Goal: Information Seeking & Learning: Learn about a topic

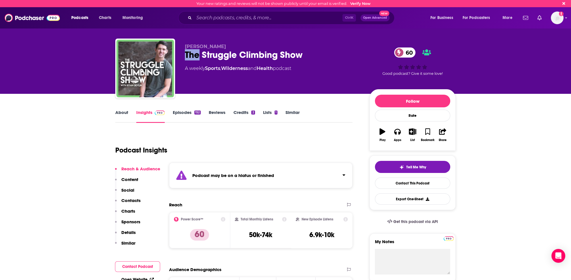
drag, startPoint x: 184, startPoint y: 52, endPoint x: 200, endPoint y: 55, distance: 16.6
click at [200, 55] on div "[PERSON_NAME] The Struggle Climbing Show 60 A weekly Sports , Wilderness and He…" at bounding box center [285, 70] width 340 height 62
drag, startPoint x: 305, startPoint y: 54, endPoint x: 299, endPoint y: 52, distance: 6.2
click at [305, 54] on div "The Struggle Climbing Show 60" at bounding box center [272, 54] width 175 height 11
copy h2 "The Struggle Climbing Show"
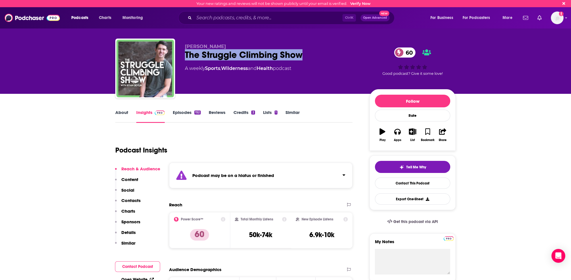
click at [131, 199] on p "Contacts" at bounding box center [130, 200] width 19 height 5
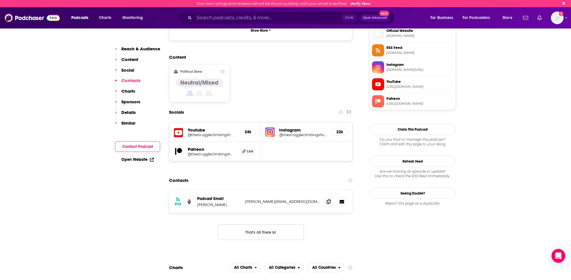
scroll to position [434, 0]
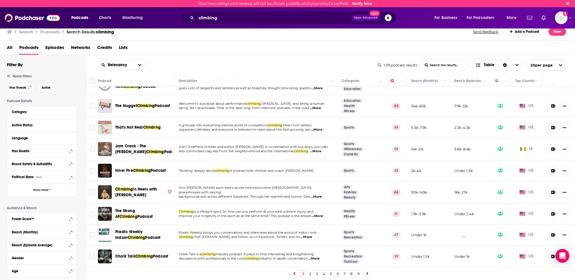
scroll to position [144, 0]
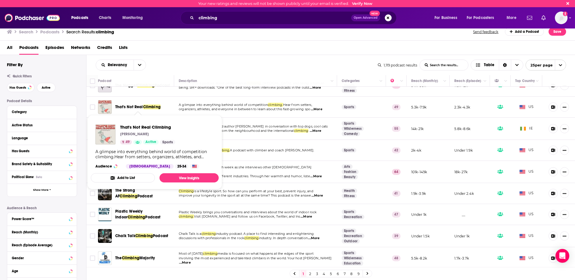
click at [134, 104] on span "That's Not Real" at bounding box center [129, 106] width 28 height 5
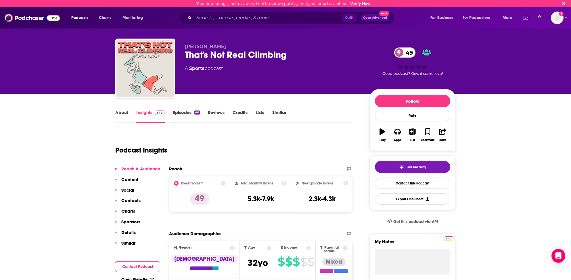
click at [228, 54] on div "That's Not Real Climbing 49" at bounding box center [272, 54] width 175 height 11
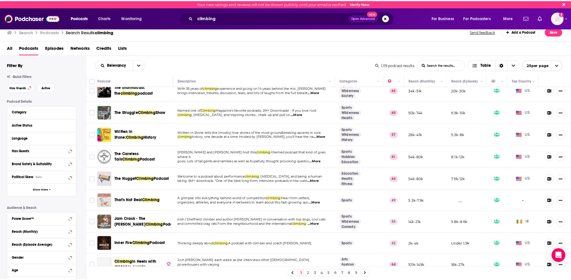
scroll to position [58, 0]
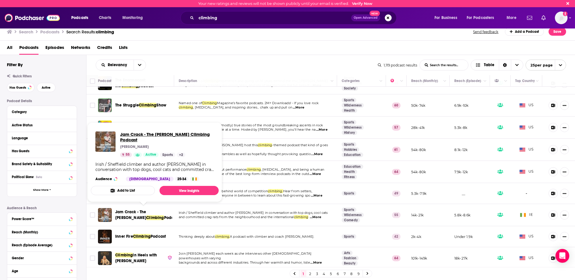
click at [133, 135] on span "Jam Crack - The [PERSON_NAME] Climbing Podcast" at bounding box center [167, 136] width 94 height 11
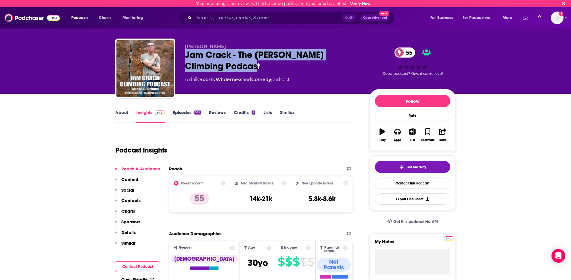
drag, startPoint x: 185, startPoint y: 52, endPoint x: 222, endPoint y: 63, distance: 38.0
click at [222, 63] on div "Jam Crack - The [PERSON_NAME] Climbing Podcast 55" at bounding box center [272, 60] width 175 height 22
copy h2 "Jam Crack - The [PERSON_NAME] Climbing Podcast"
click at [133, 199] on p "Contacts" at bounding box center [130, 200] width 19 height 5
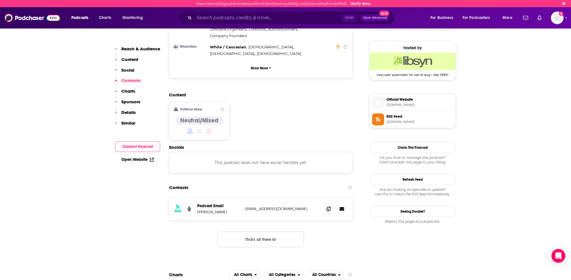
scroll to position [376, 0]
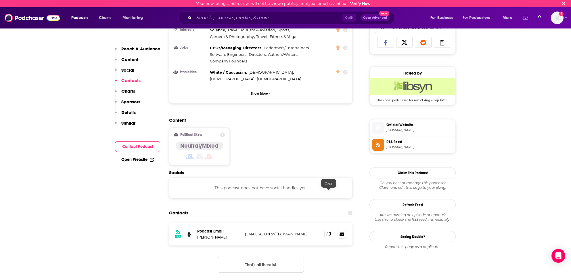
click at [330, 231] on icon at bounding box center [329, 233] width 4 height 5
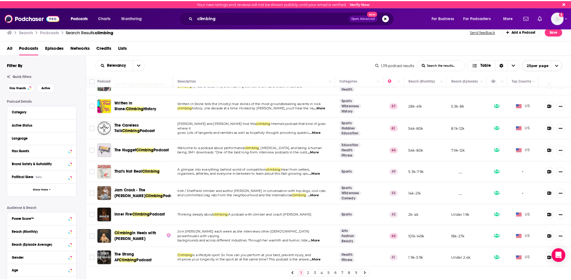
scroll to position [86, 0]
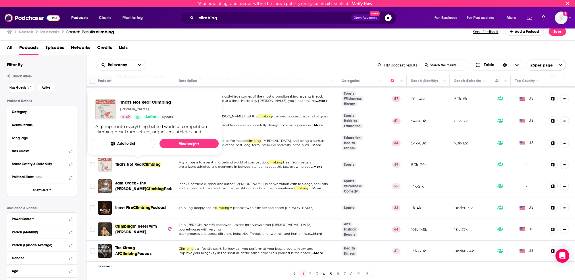
click at [137, 162] on span "That's Not Real" at bounding box center [129, 164] width 28 height 5
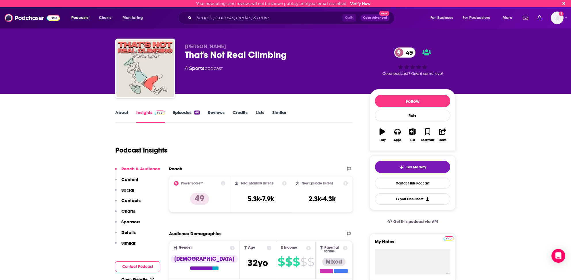
click at [133, 200] on p "Contacts" at bounding box center [130, 200] width 19 height 5
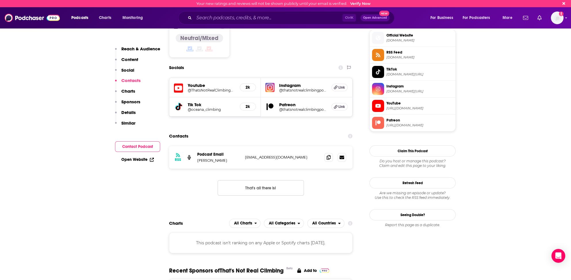
scroll to position [486, 0]
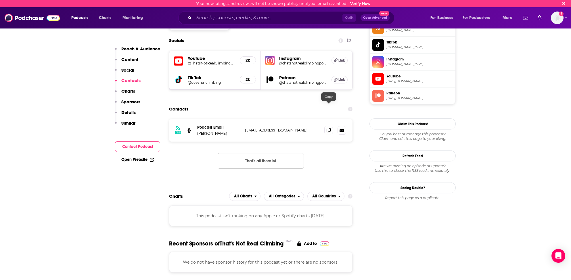
click at [330, 128] on icon at bounding box center [329, 130] width 4 height 5
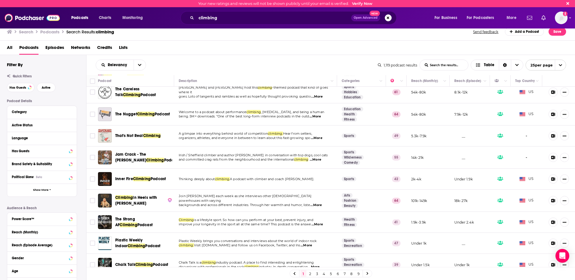
scroll to position [144, 0]
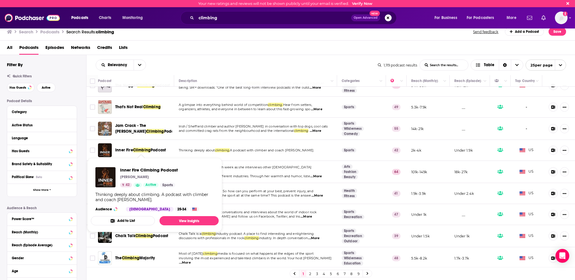
click at [144, 148] on span "Climbing" at bounding box center [142, 150] width 18 height 5
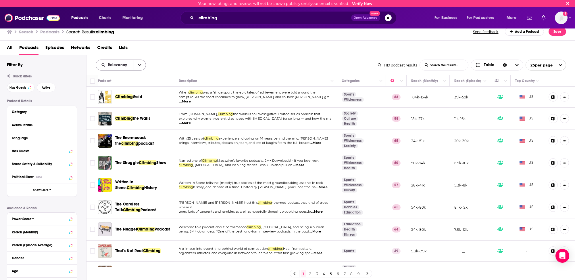
click at [117, 63] on span "Relevancy" at bounding box center [118, 65] width 21 height 4
click at [113, 113] on span "Power Score" at bounding box center [125, 113] width 34 height 3
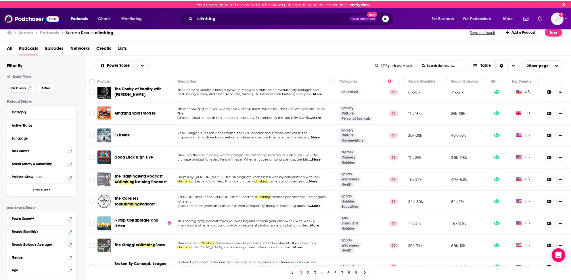
scroll to position [144, 0]
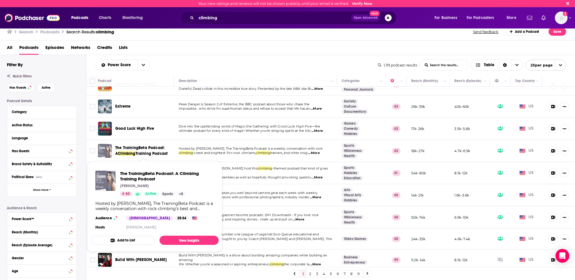
click at [137, 148] on span "The TrainingBeta Podcast: A" at bounding box center [139, 150] width 49 height 11
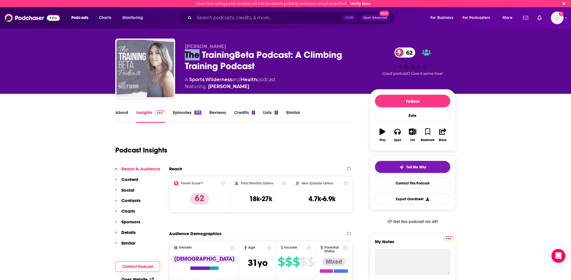
drag, startPoint x: 186, startPoint y: 52, endPoint x: 199, endPoint y: 54, distance: 13.0
click at [199, 54] on div "The TrainingBeta Podcast: A Climbing Training Podcast 62" at bounding box center [272, 60] width 175 height 22
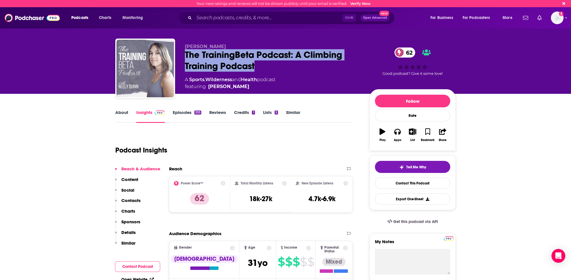
click at [257, 64] on div "The TrainingBeta Podcast: A Climbing Training Podcast 62" at bounding box center [272, 60] width 175 height 22
copy h2 "The TrainingBeta Podcast: A Climbing Training Podcast"
click at [132, 199] on p "Contacts" at bounding box center [130, 200] width 19 height 5
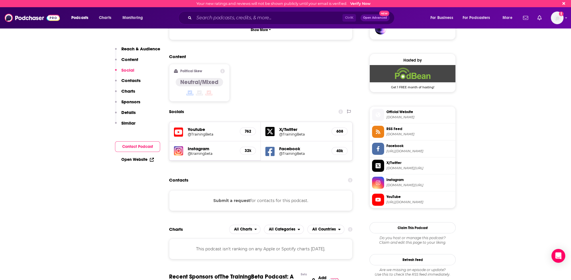
scroll to position [406, 0]
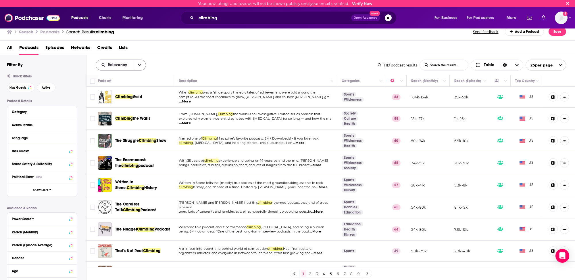
click at [120, 64] on span "Relevancy" at bounding box center [118, 65] width 21 height 4
click at [112, 114] on span "Power Score" at bounding box center [125, 113] width 34 height 3
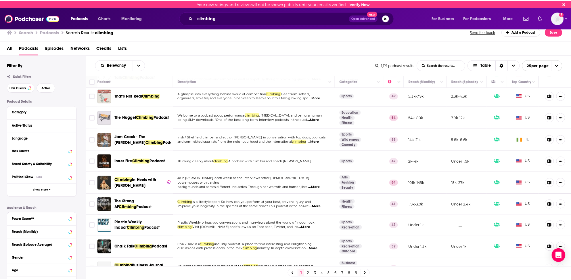
scroll to position [144, 0]
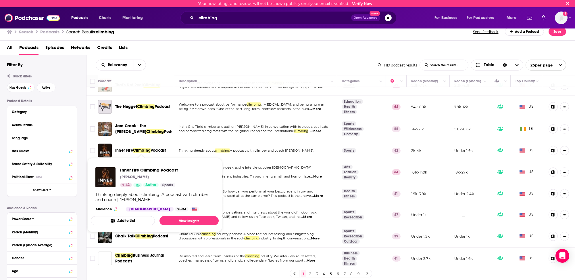
click at [144, 148] on span "Climbing" at bounding box center [142, 150] width 18 height 5
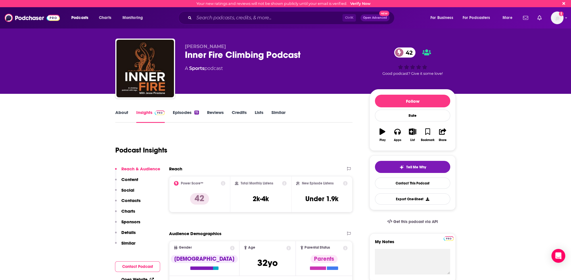
click at [237, 54] on div "Inner Fire Climbing Podcast 42" at bounding box center [272, 54] width 175 height 11
copy div "Inner Fire Climbing Podcast 42"
click at [133, 199] on p "Contacts" at bounding box center [130, 200] width 19 height 5
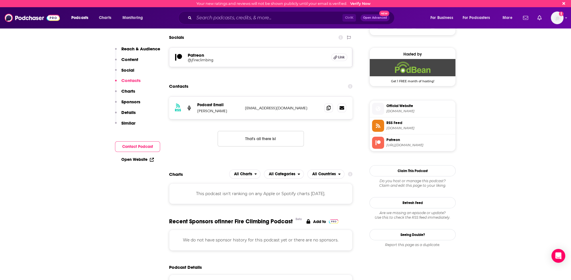
scroll to position [366, 0]
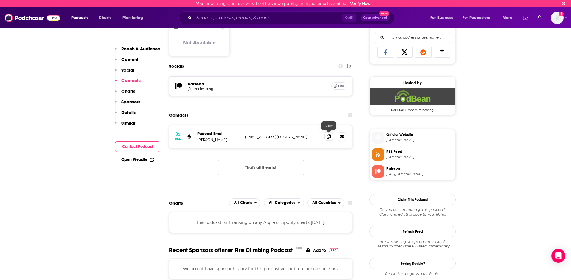
click at [329, 134] on icon at bounding box center [329, 136] width 4 height 5
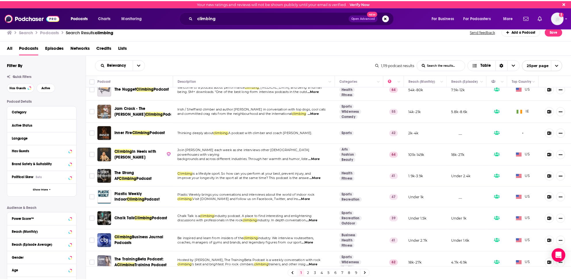
scroll to position [173, 0]
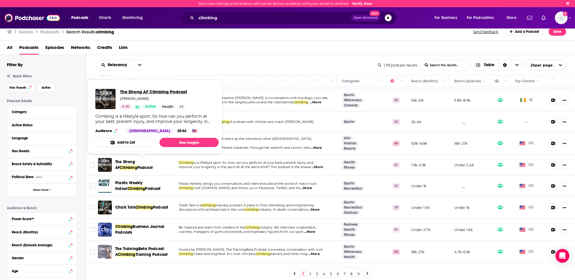
click at [135, 92] on span "The Strong AF Climbing Podcast" at bounding box center [153, 91] width 67 height 5
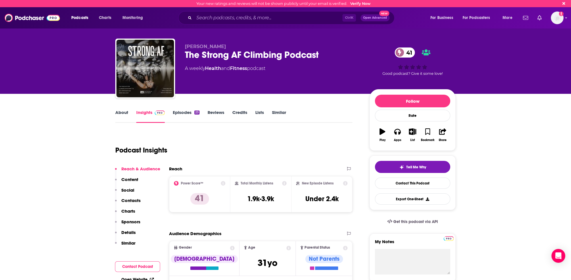
click at [135, 200] on p "Contacts" at bounding box center [130, 200] width 19 height 5
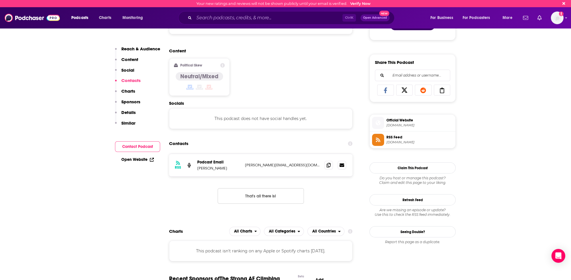
scroll to position [299, 0]
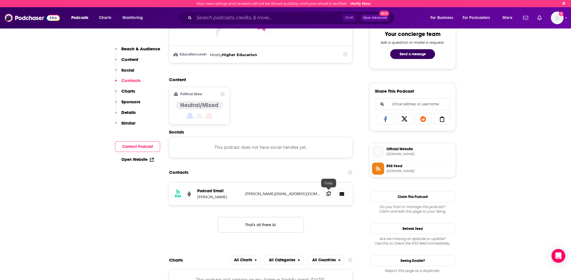
click at [328, 191] on icon at bounding box center [329, 193] width 4 height 5
click at [211, 19] on input "Search podcasts, credits, & more..." at bounding box center [268, 17] width 148 height 9
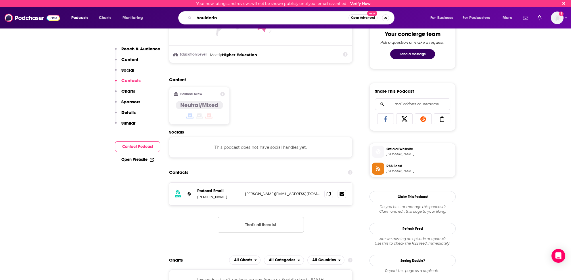
type input "bouldering"
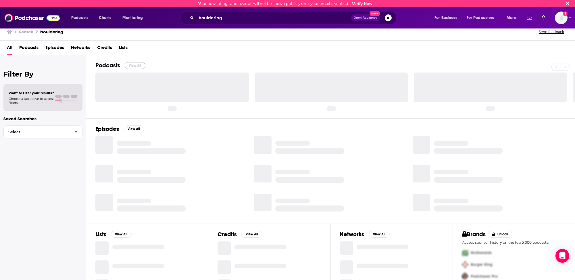
click at [136, 64] on button "View All" at bounding box center [135, 65] width 21 height 7
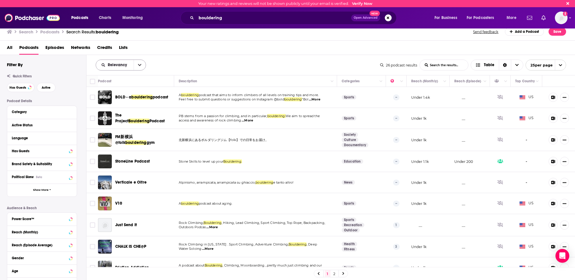
click at [118, 62] on div "Relevancy" at bounding box center [121, 65] width 50 height 11
click at [116, 63] on span "Relevancy" at bounding box center [118, 65] width 21 height 4
click at [114, 114] on span "Power Score" at bounding box center [125, 113] width 34 height 3
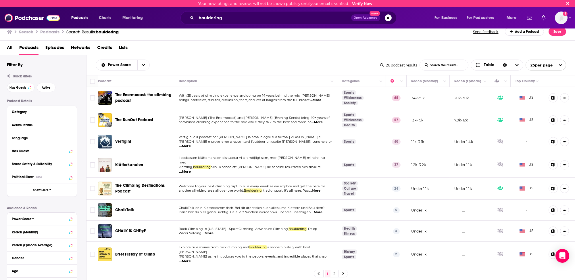
click at [320, 120] on span "...More" at bounding box center [317, 122] width 12 height 5
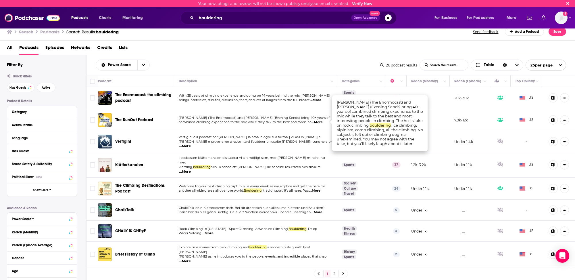
click at [318, 121] on span "...More" at bounding box center [317, 122] width 12 height 5
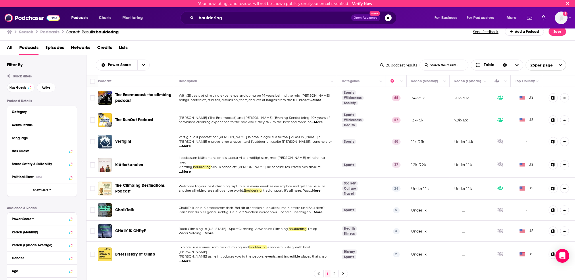
click at [317, 121] on span "...More" at bounding box center [317, 122] width 12 height 5
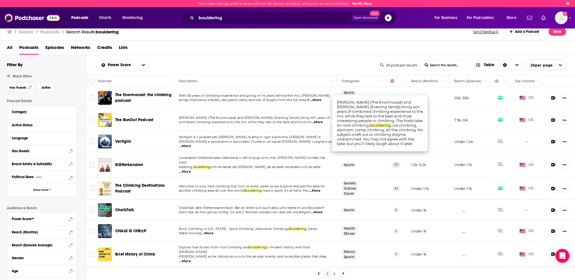
click at [316, 121] on span "...More" at bounding box center [317, 122] width 12 height 5
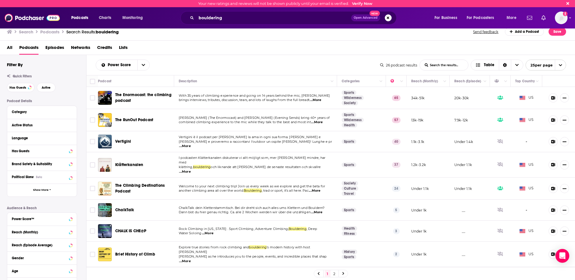
click at [316, 121] on span "...More" at bounding box center [317, 122] width 12 height 5
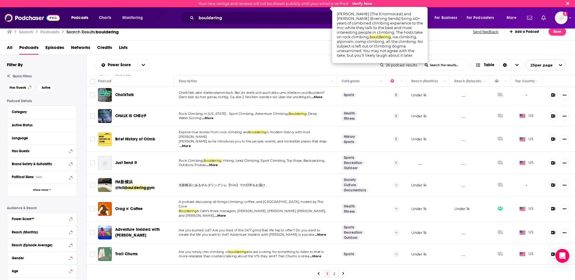
scroll to position [144, 0]
